Goal: Information Seeking & Learning: Learn about a topic

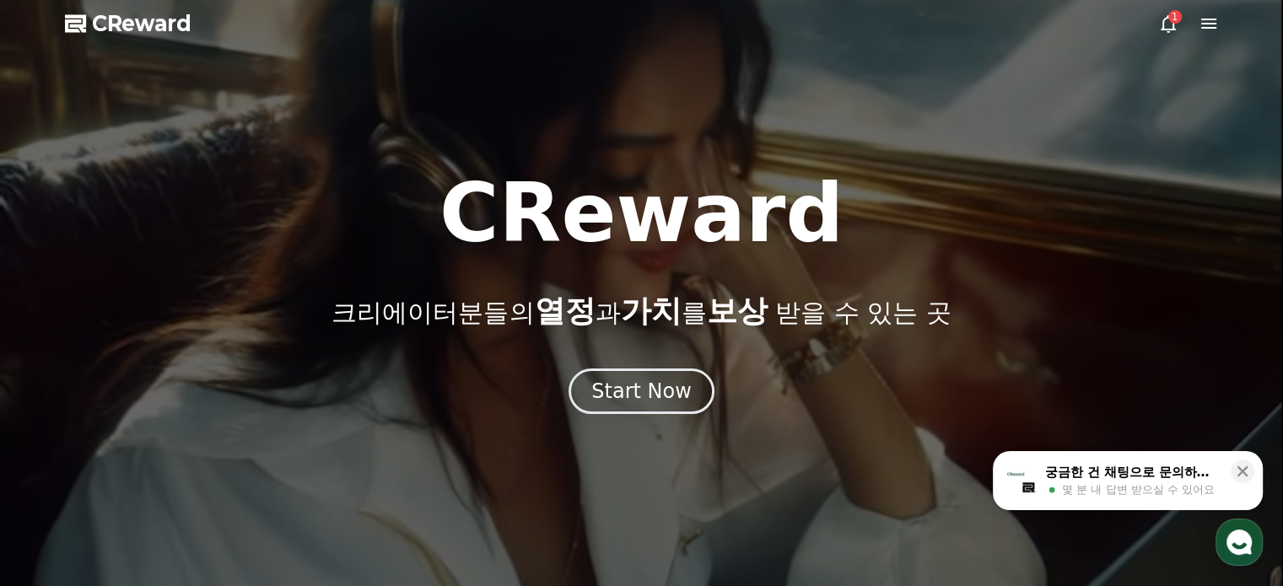
click at [1166, 30] on icon at bounding box center [1167, 24] width 15 height 18
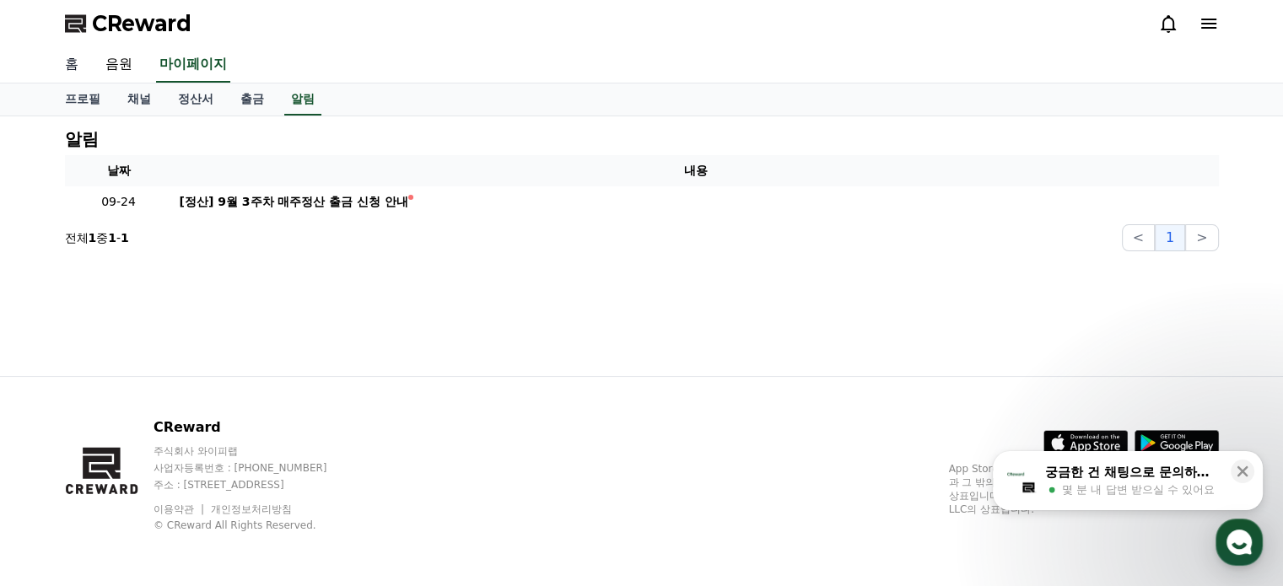
click at [88, 69] on link "홈" at bounding box center [71, 64] width 40 height 35
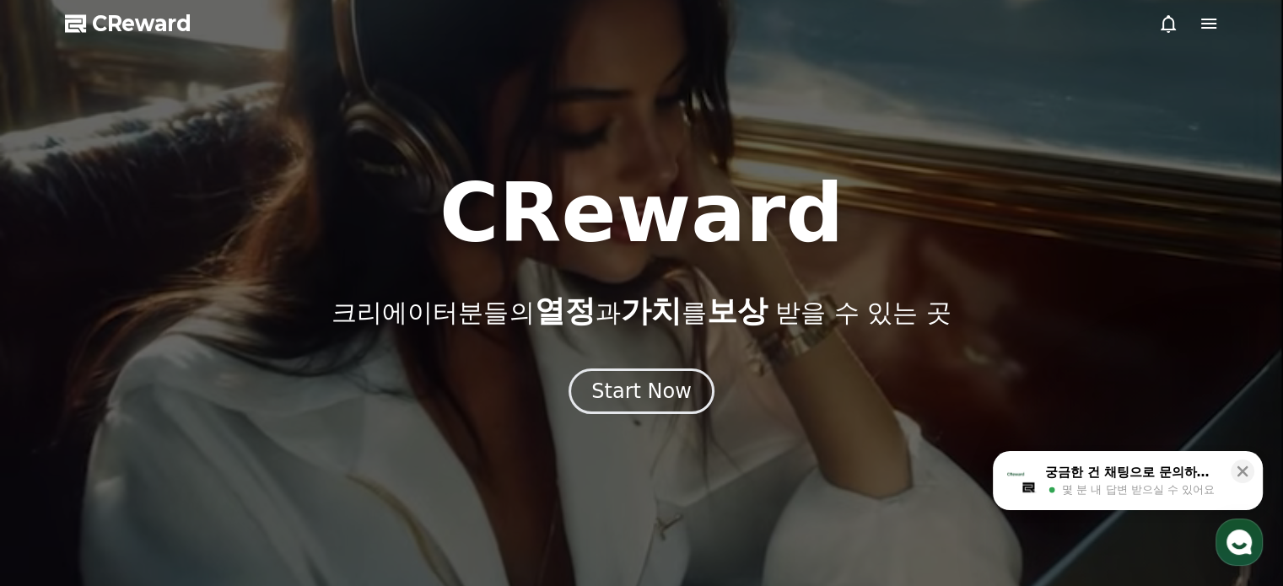
click at [1214, 23] on icon at bounding box center [1208, 24] width 15 height 10
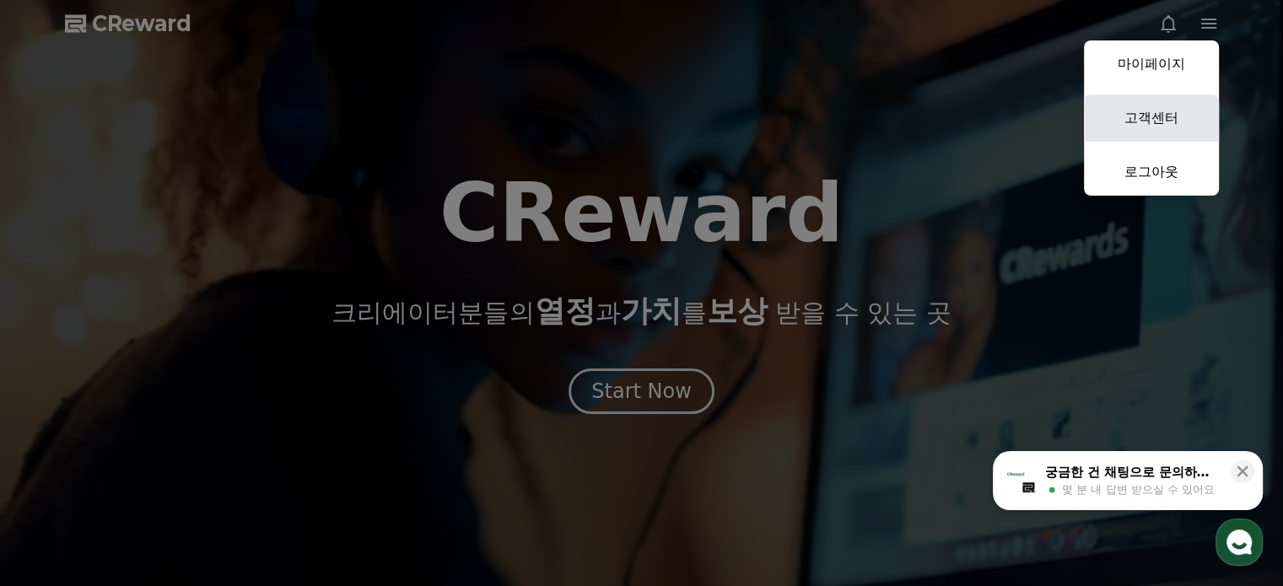
click at [1152, 116] on link "고객센터" at bounding box center [1151, 117] width 135 height 47
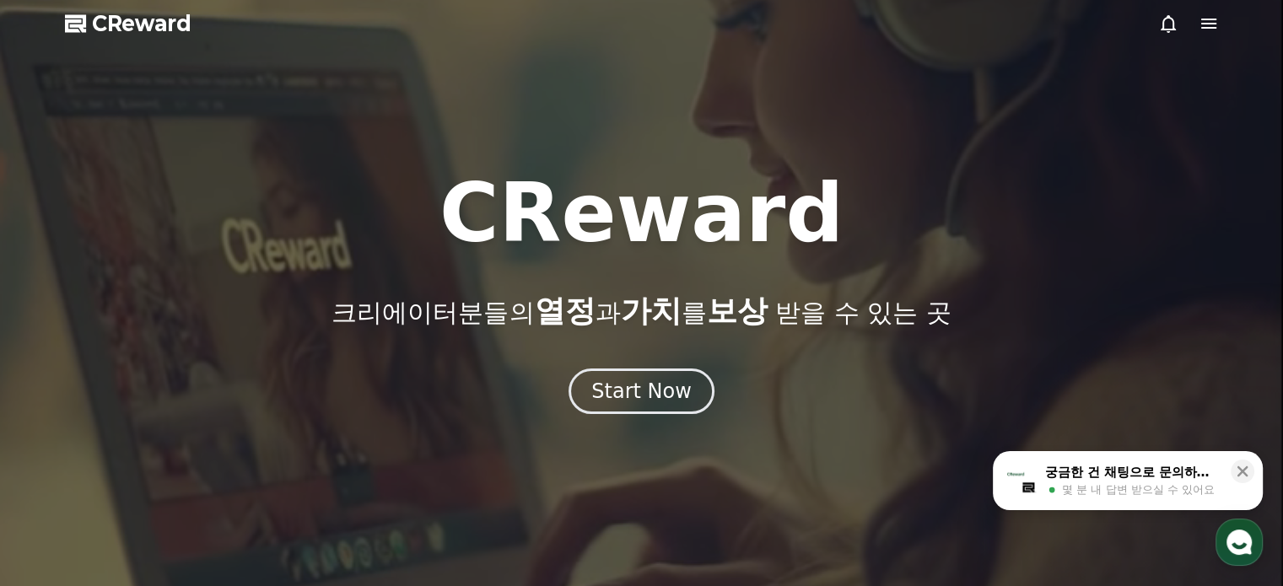
click at [1204, 24] on icon at bounding box center [1208, 24] width 15 height 10
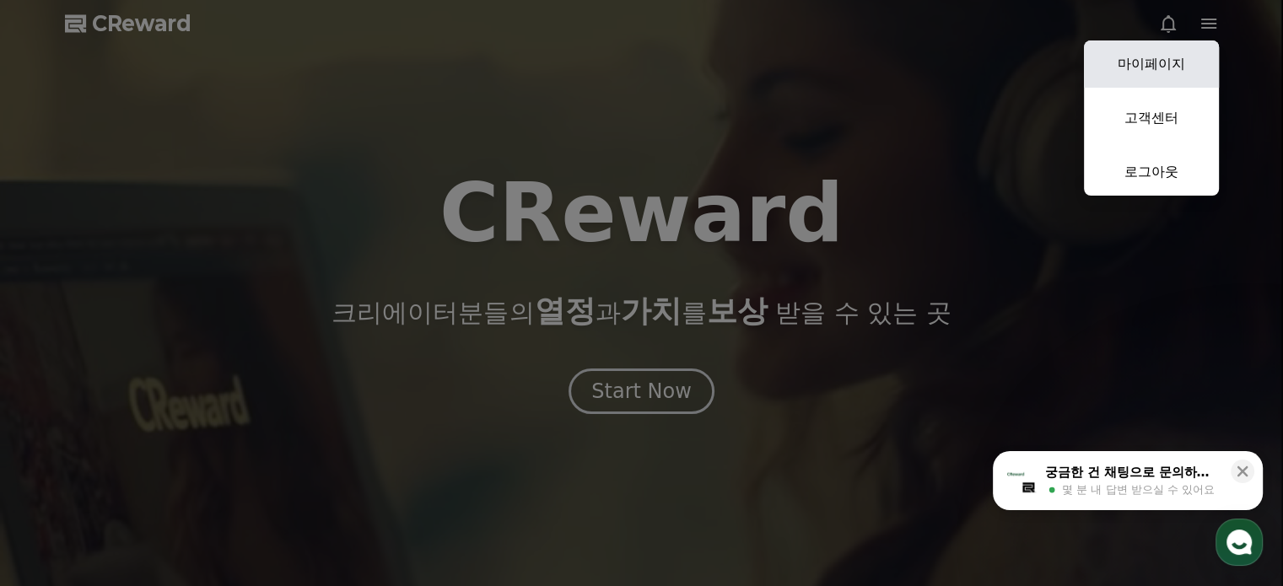
click at [1159, 75] on link "마이페이지" at bounding box center [1151, 63] width 135 height 47
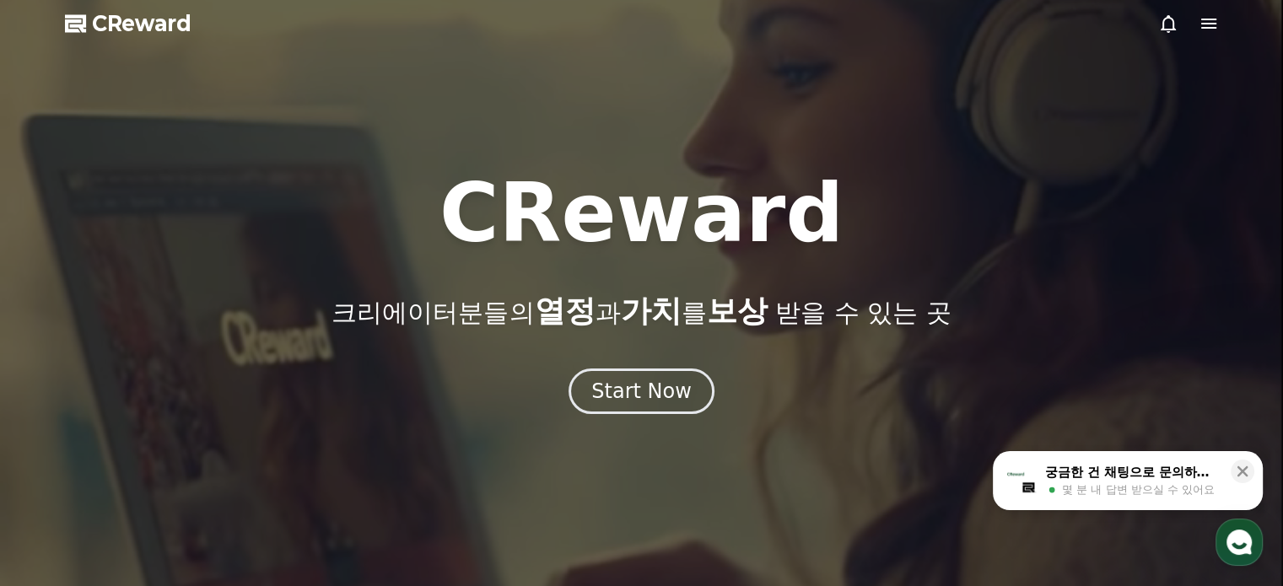
select select "**********"
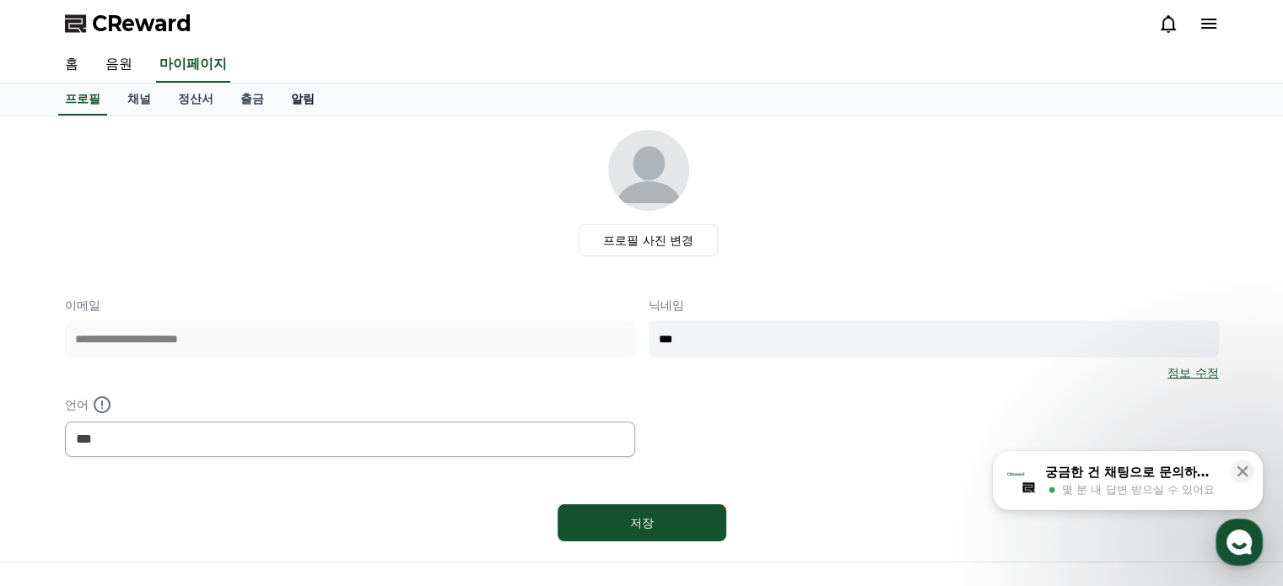
click at [304, 97] on link "알림" at bounding box center [302, 99] width 51 height 32
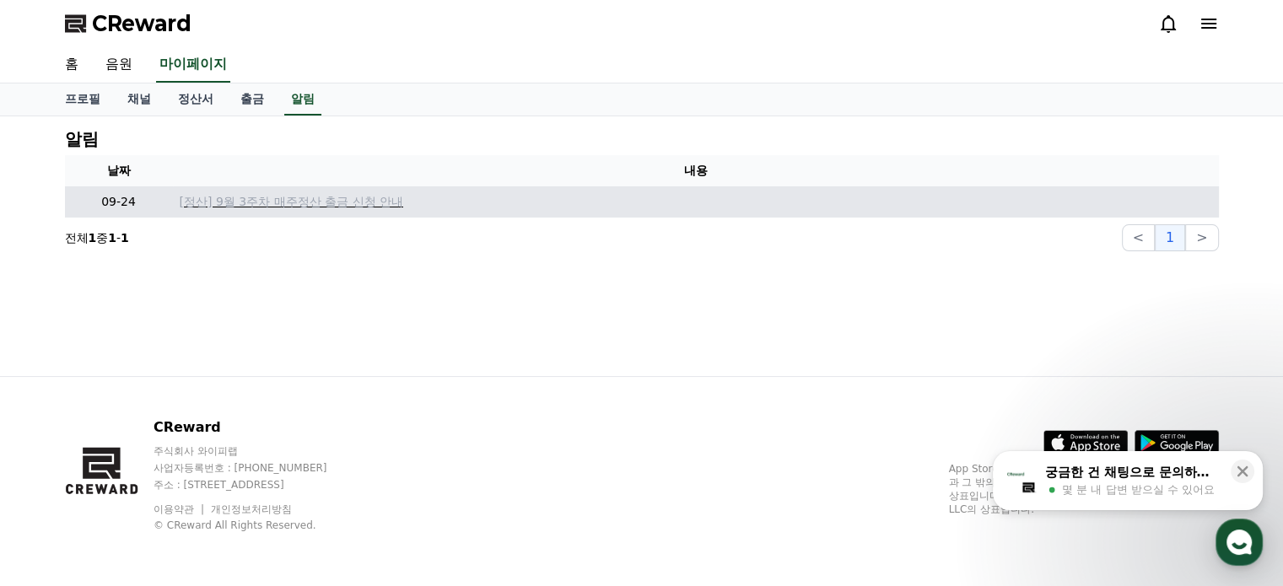
click at [234, 196] on p "[정산] 9월 3주차 매주정산 출금 신청 안내" at bounding box center [696, 202] width 1032 height 18
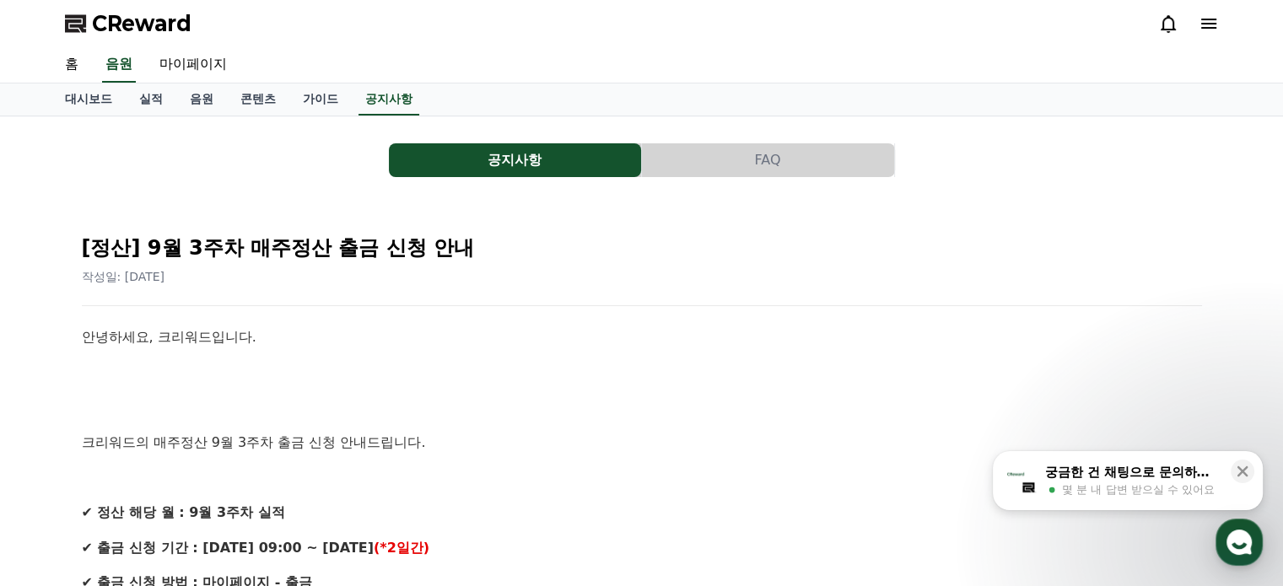
click at [520, 151] on button "공지사항" at bounding box center [515, 160] width 252 height 34
